Goal: Check status: Check status

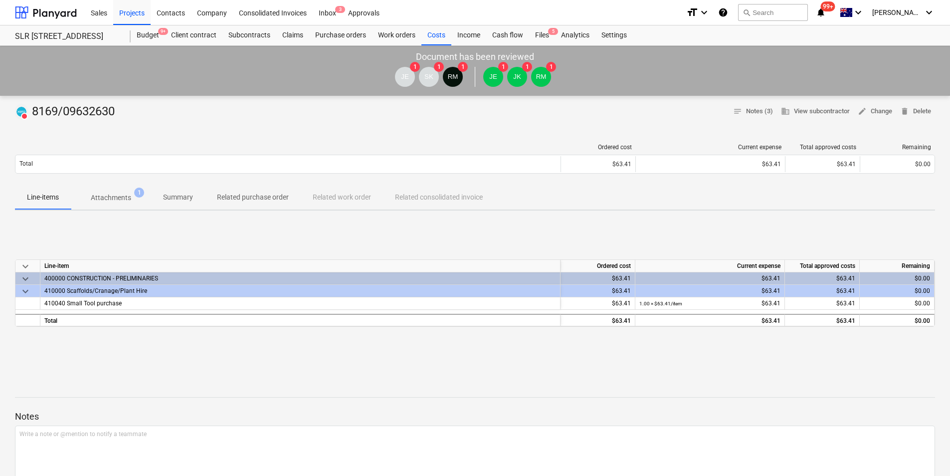
click at [125, 15] on div "Projects" at bounding box center [131, 12] width 37 height 25
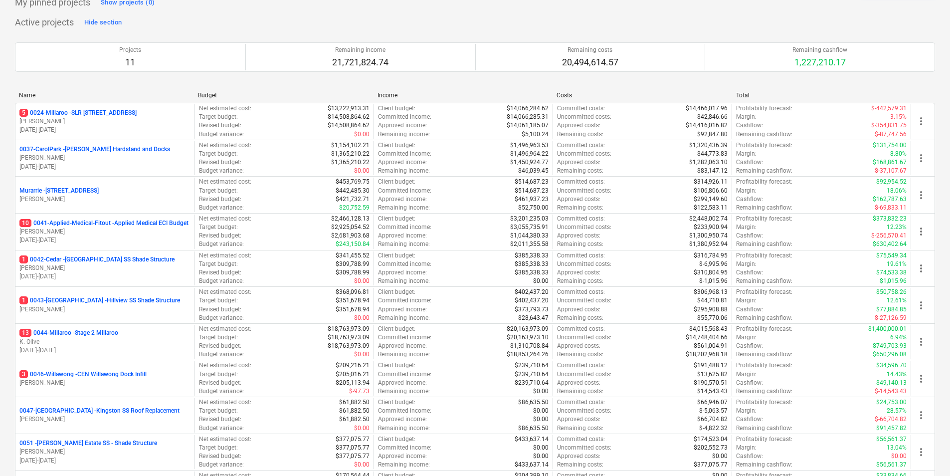
scroll to position [100, 0]
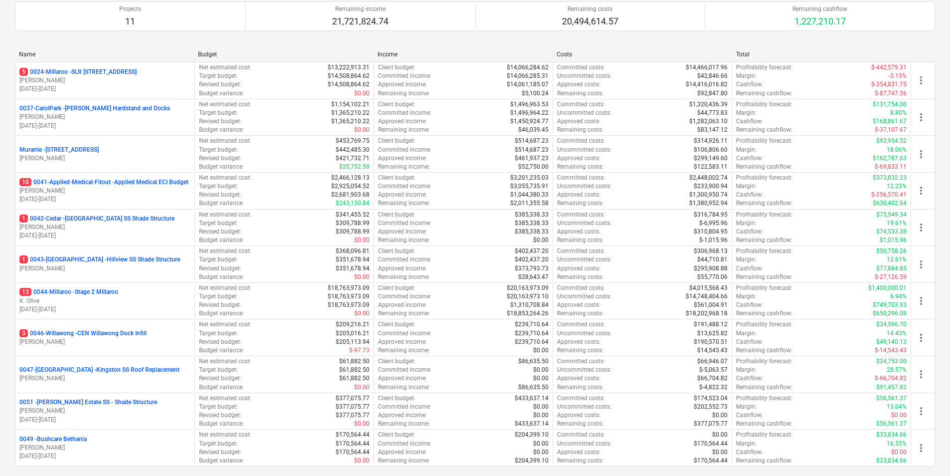
click at [92, 296] on p "13 0044-Millaroo - Stage 2 Millaroo" at bounding box center [68, 292] width 99 height 8
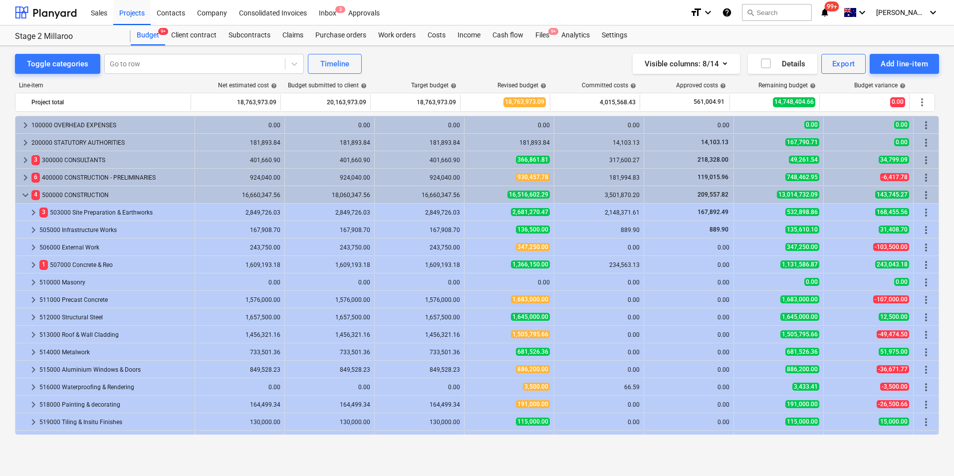
click at [251, 34] on div "Subcontracts" at bounding box center [249, 35] width 54 height 20
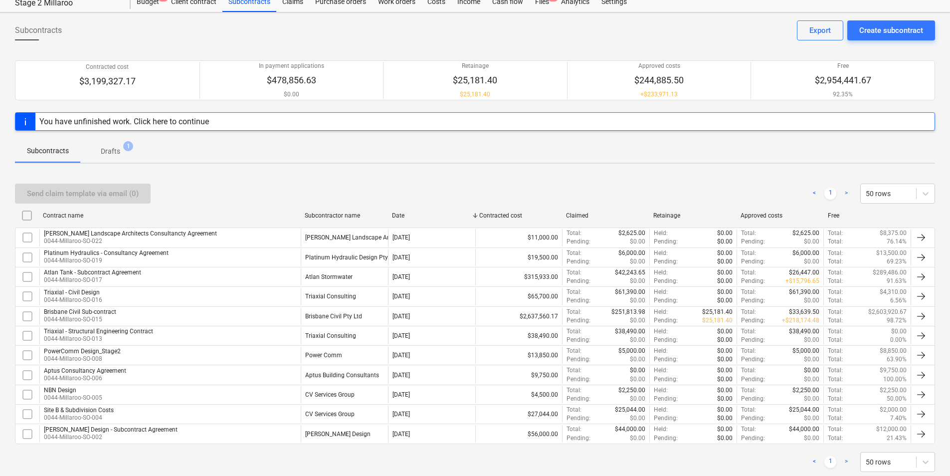
scroll to position [50, 0]
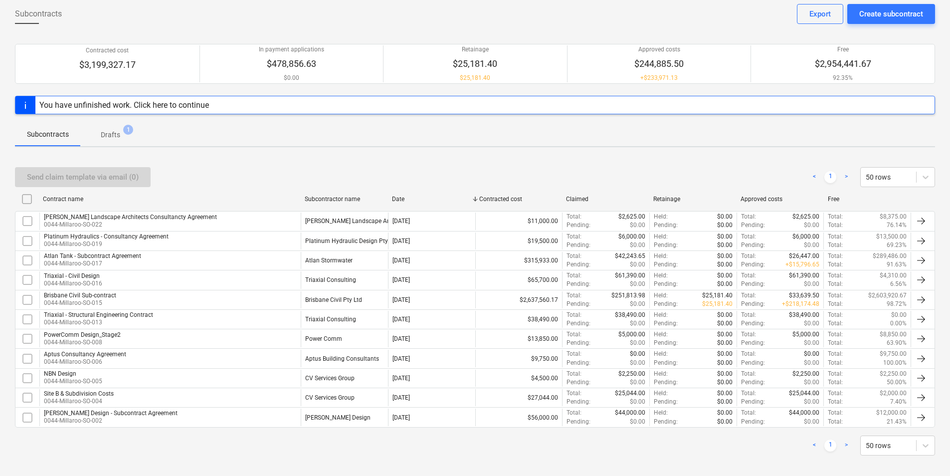
click at [72, 295] on div "Brisbane Civil Sub-contract" at bounding box center [80, 295] width 72 height 7
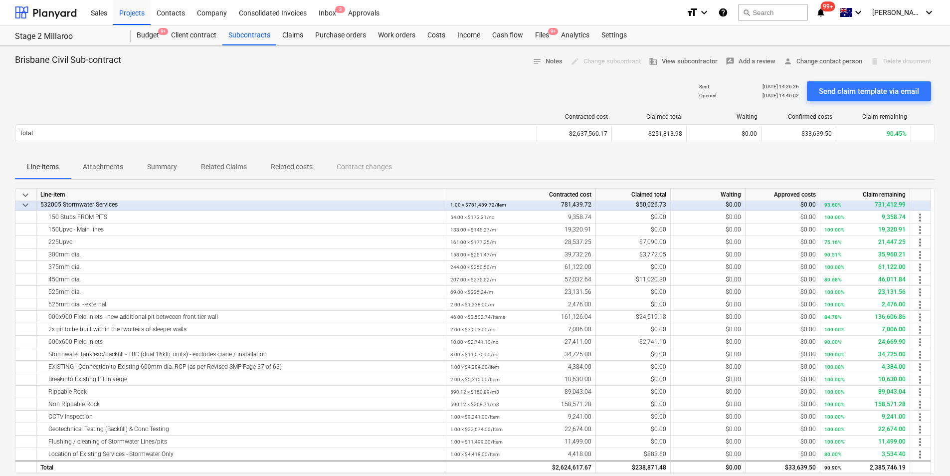
click at [292, 36] on div "Claims" at bounding box center [292, 35] width 33 height 20
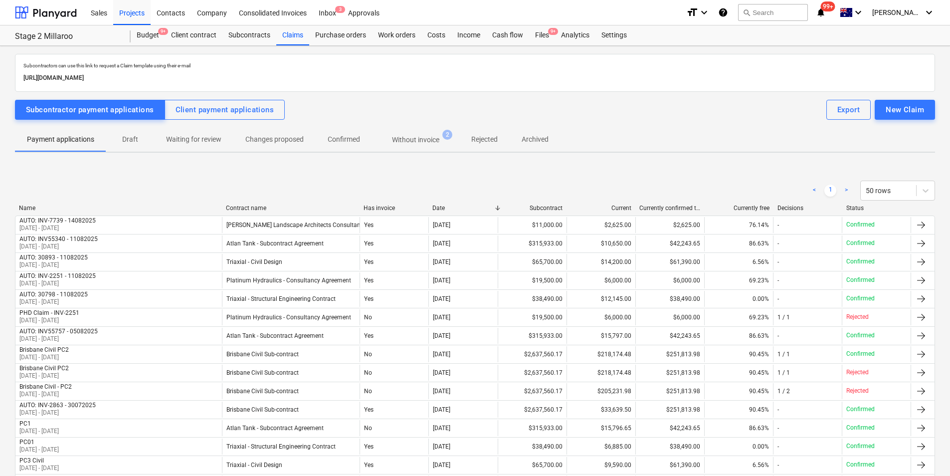
click at [416, 143] on p "Without invoice" at bounding box center [415, 140] width 47 height 10
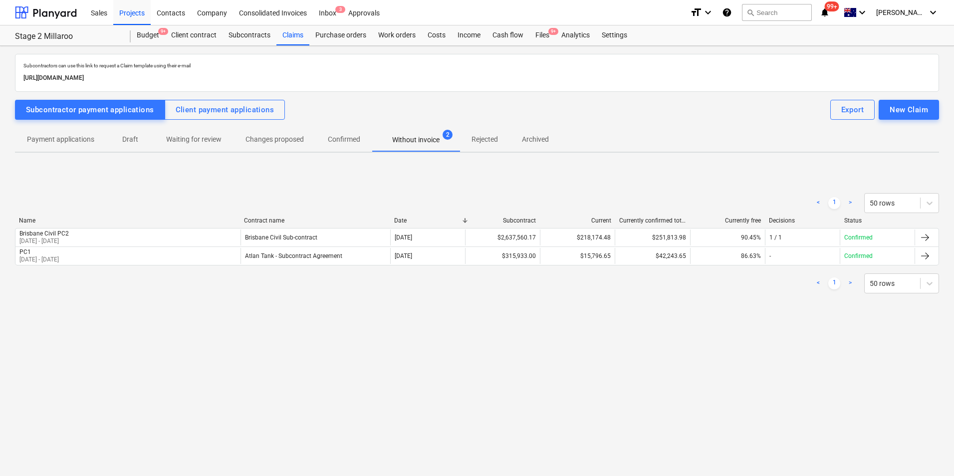
click at [69, 235] on div "Brisbane Civil PC2" at bounding box center [43, 233] width 49 height 7
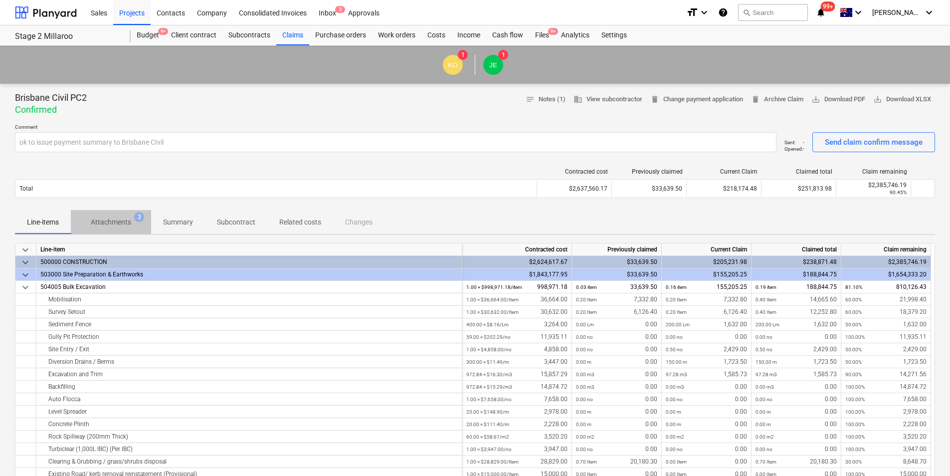
click at [109, 221] on p "Attachments" at bounding box center [111, 222] width 40 height 10
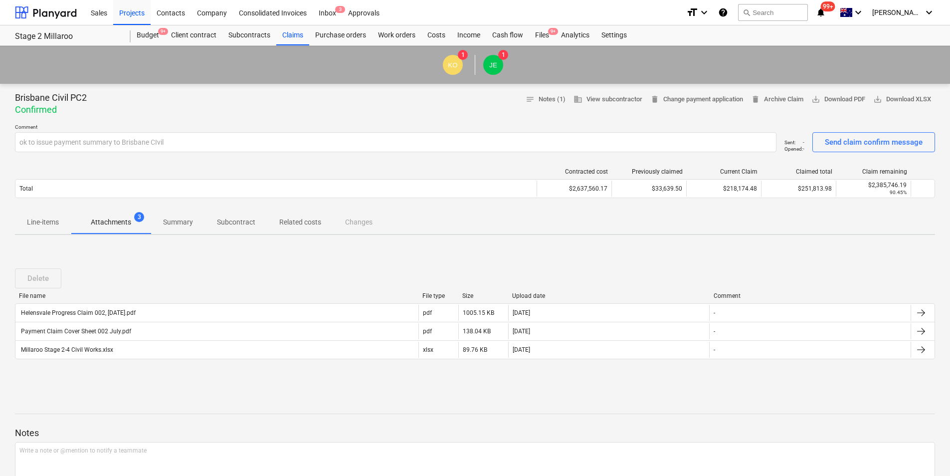
click at [67, 314] on div "Helensvale Progress Claim 002, [DATE].pdf" at bounding box center [77, 312] width 116 height 7
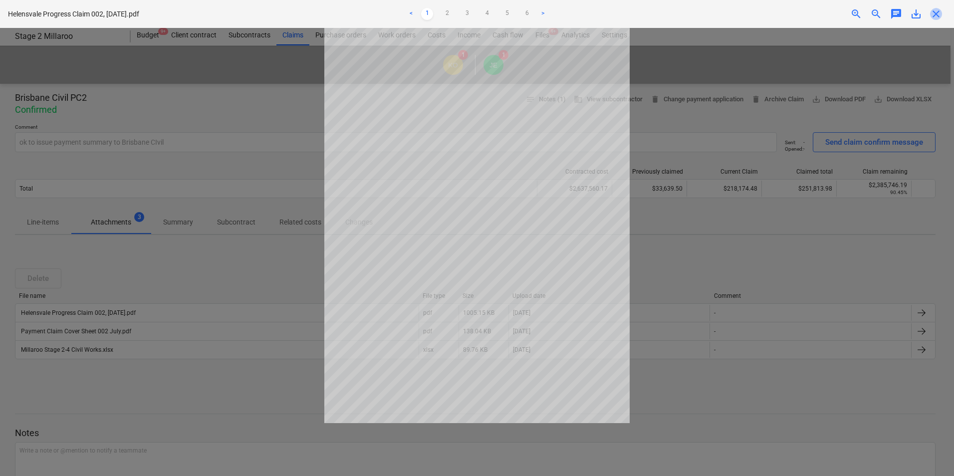
click at [936, 13] on span "close" at bounding box center [936, 14] width 12 height 12
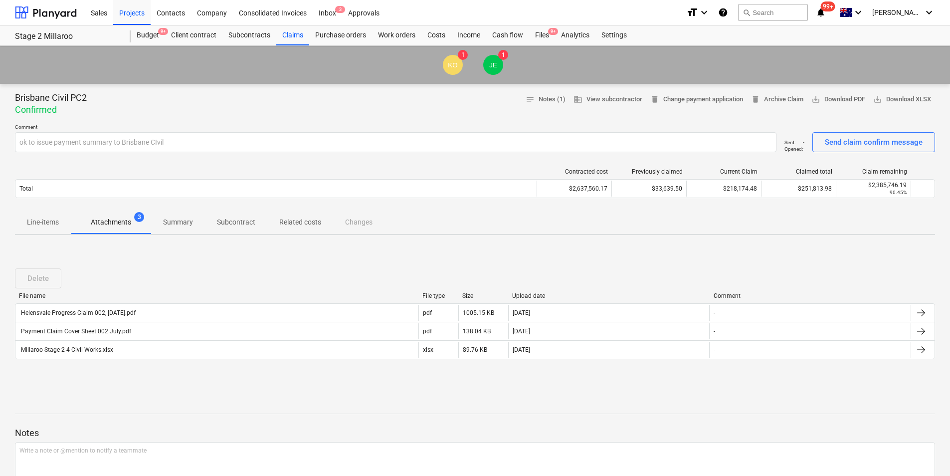
click at [98, 312] on div "Helensvale Progress Claim 002, [DATE].pdf" at bounding box center [77, 312] width 116 height 7
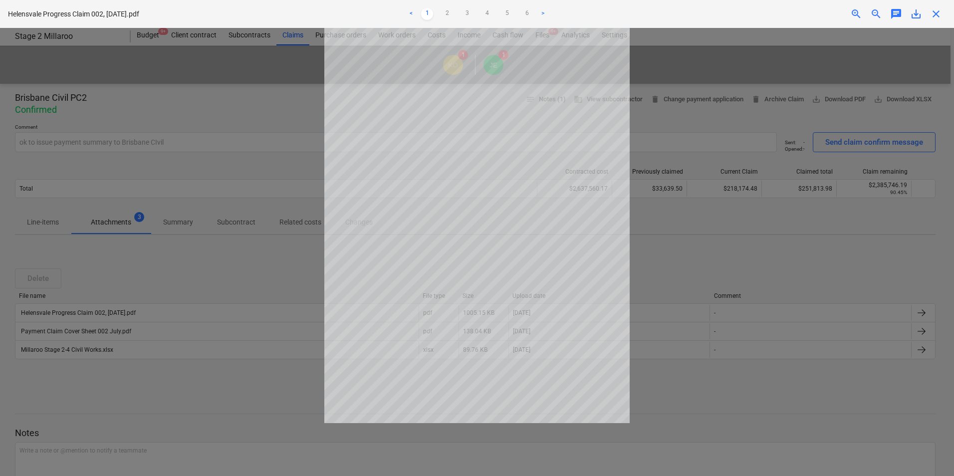
click at [933, 14] on span "close" at bounding box center [936, 14] width 12 height 12
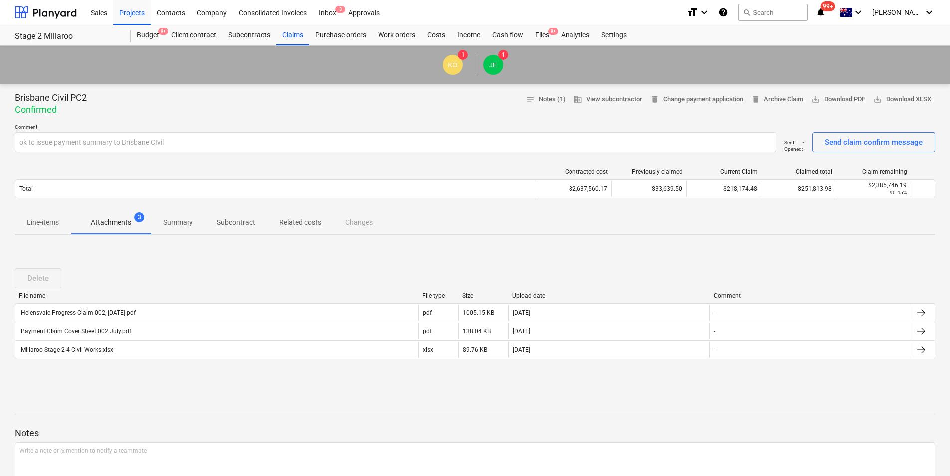
click at [89, 351] on div "Millaroo Stage 2-4 Civil Works.xlsx" at bounding box center [66, 349] width 94 height 7
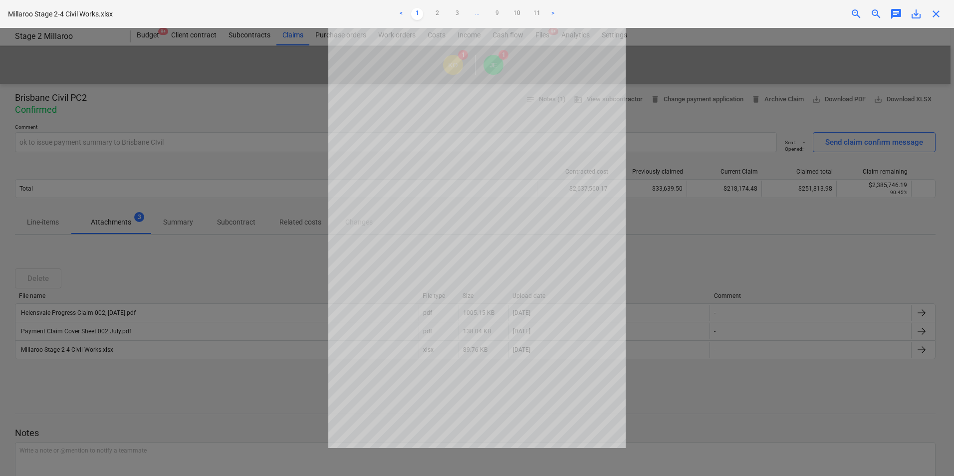
click at [937, 12] on span "close" at bounding box center [936, 14] width 12 height 12
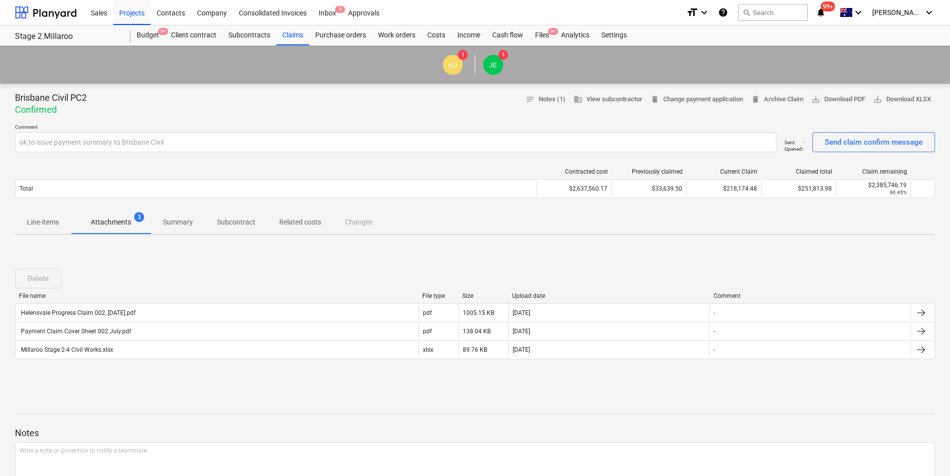
click at [96, 221] on p "Attachments" at bounding box center [111, 222] width 40 height 10
click at [120, 225] on p "Attachments" at bounding box center [111, 222] width 40 height 10
click at [118, 223] on p "Attachments" at bounding box center [111, 222] width 40 height 10
